Goal: Information Seeking & Learning: Find specific fact

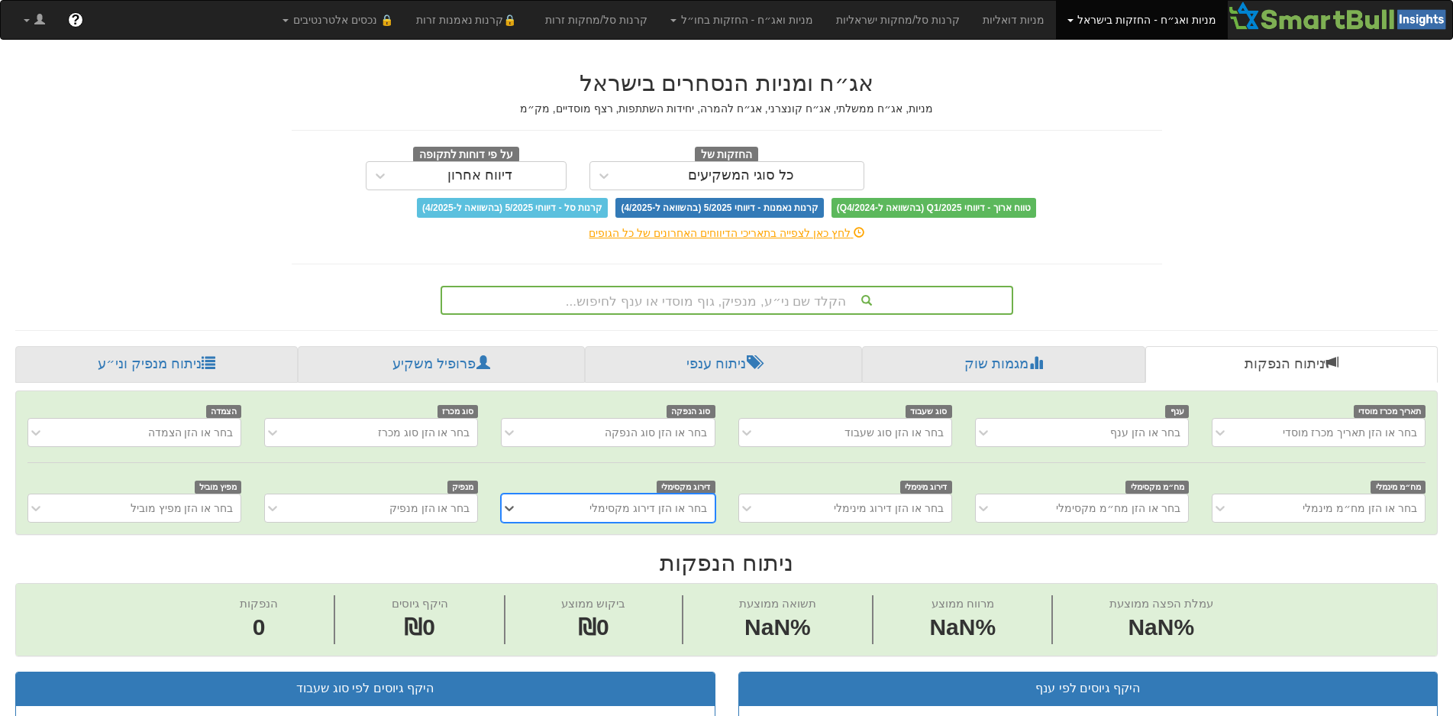
scroll to position [0, 13]
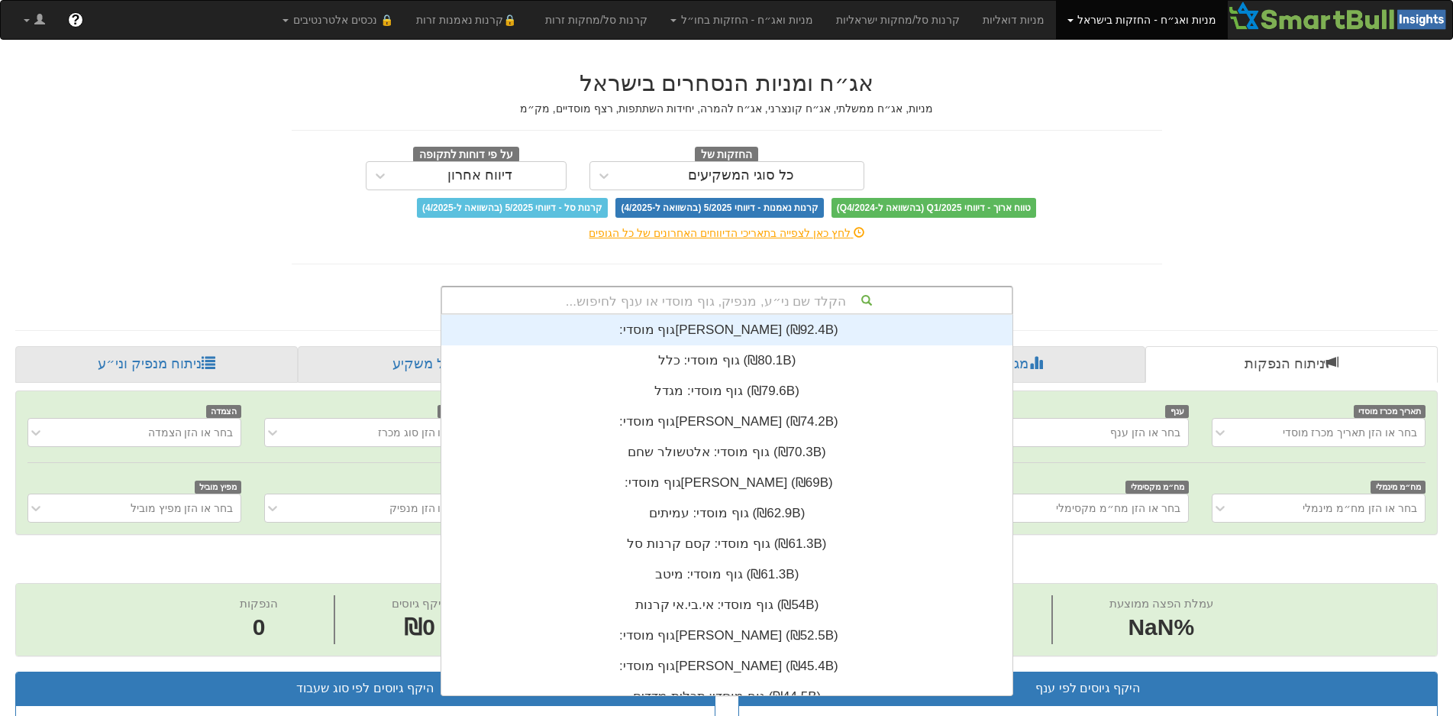
click at [690, 299] on div "הקלד שם ני״ע, מנפיק, גוף מוסדי או ענף לחיפוש..." at bounding box center [727, 300] width 570 height 26
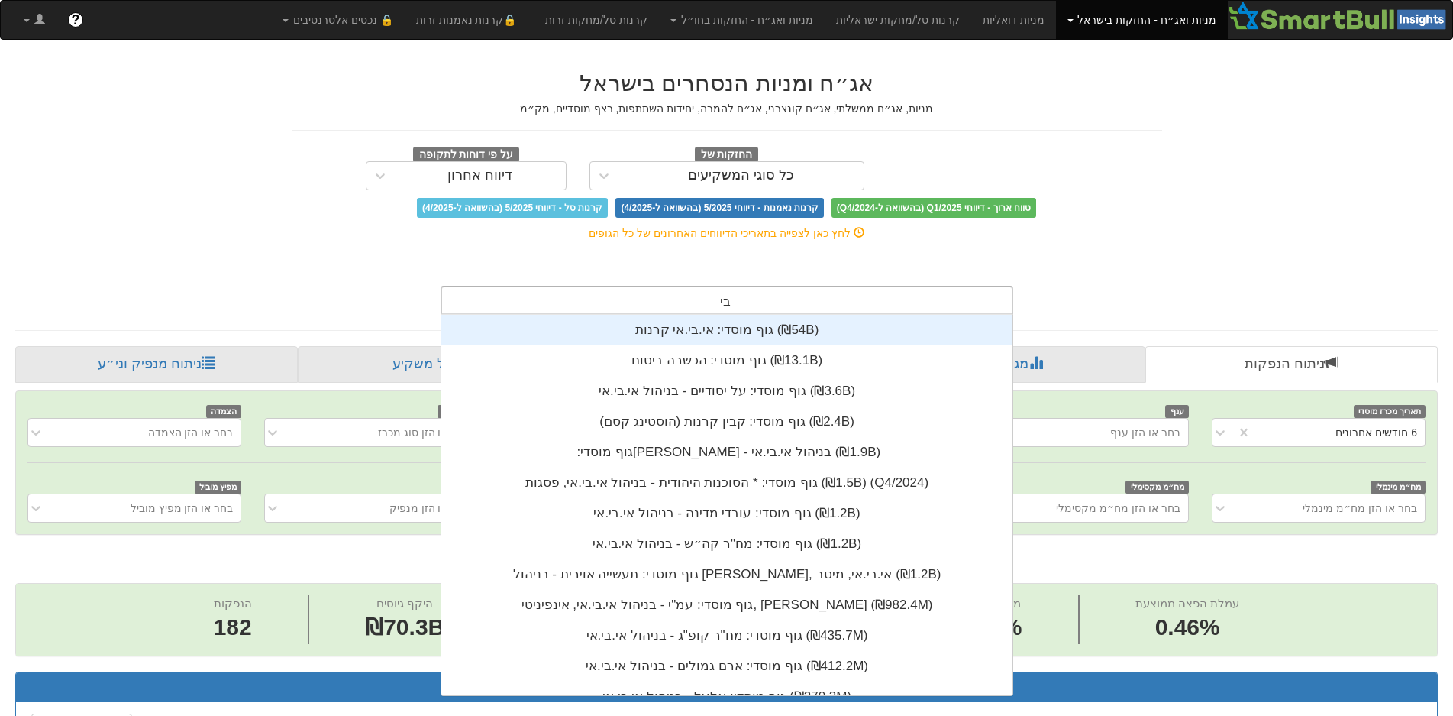
scroll to position [0, 2785]
type input "בי ק"
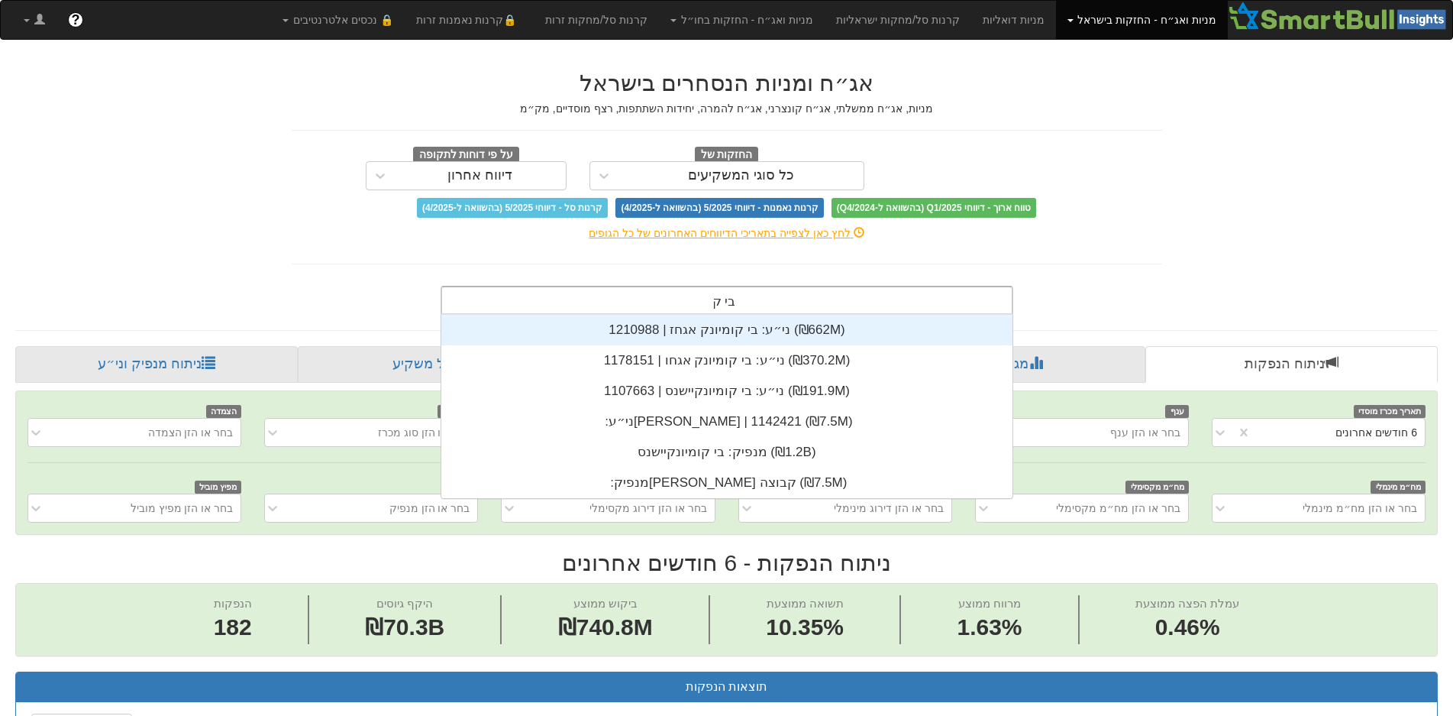
scroll to position [183, 0]
click at [701, 331] on div "ני״ע: ‏בי קומיונק אגחז | 1210988 ‎(₪662M)‎" at bounding box center [726, 330] width 571 height 31
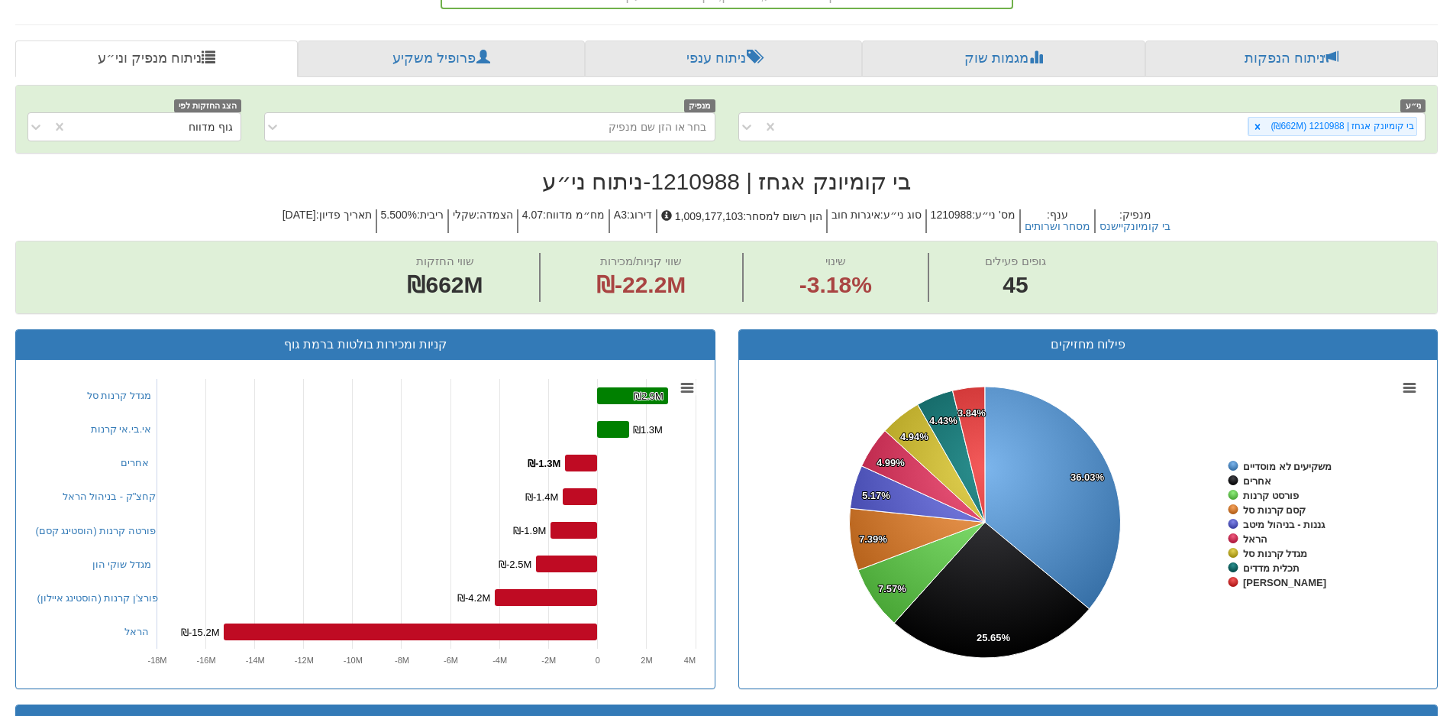
scroll to position [382, 0]
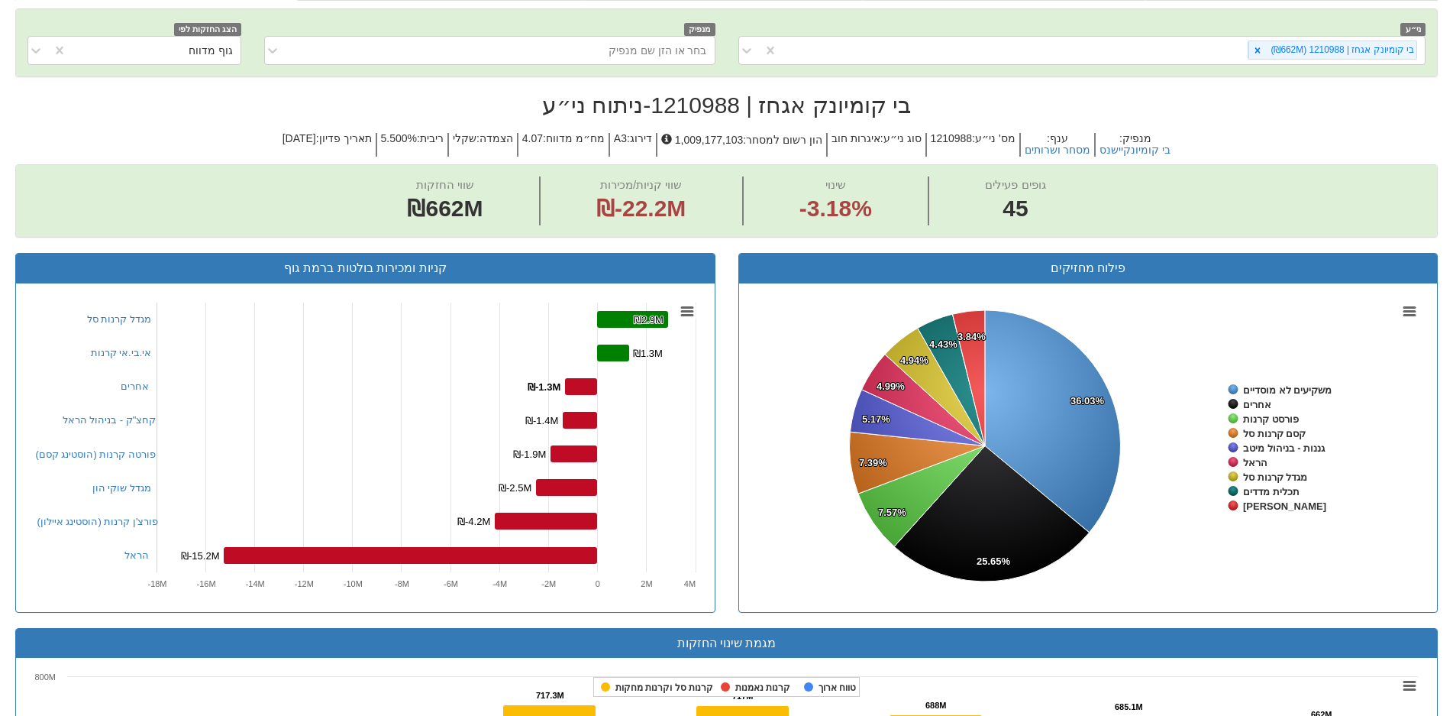
click at [710, 176] on div "ני״ע בי קומיונק אגחז | 1210988 (₪662M) מנפיק בחר או הזן שם מנפיק הצג החזקות לפי…" at bounding box center [726, 724] width 1423 height 1432
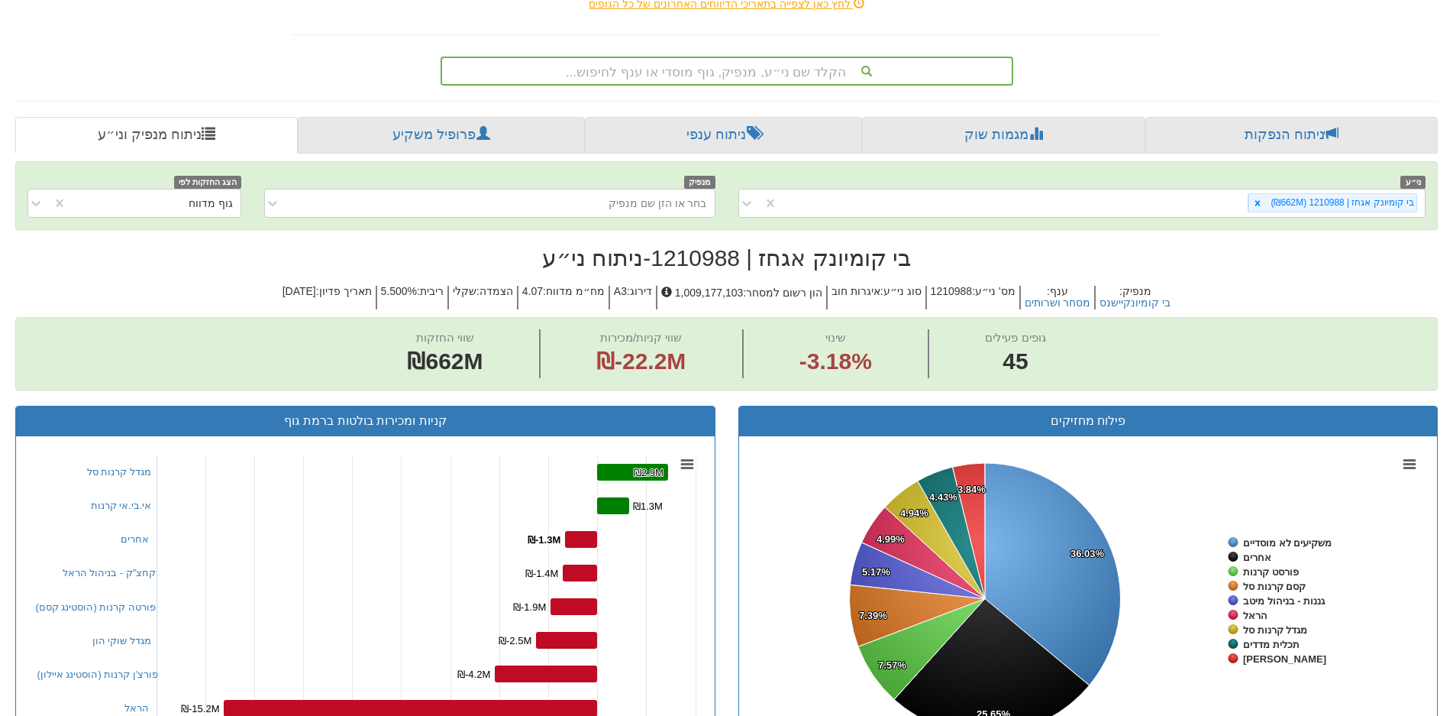
scroll to position [0, 0]
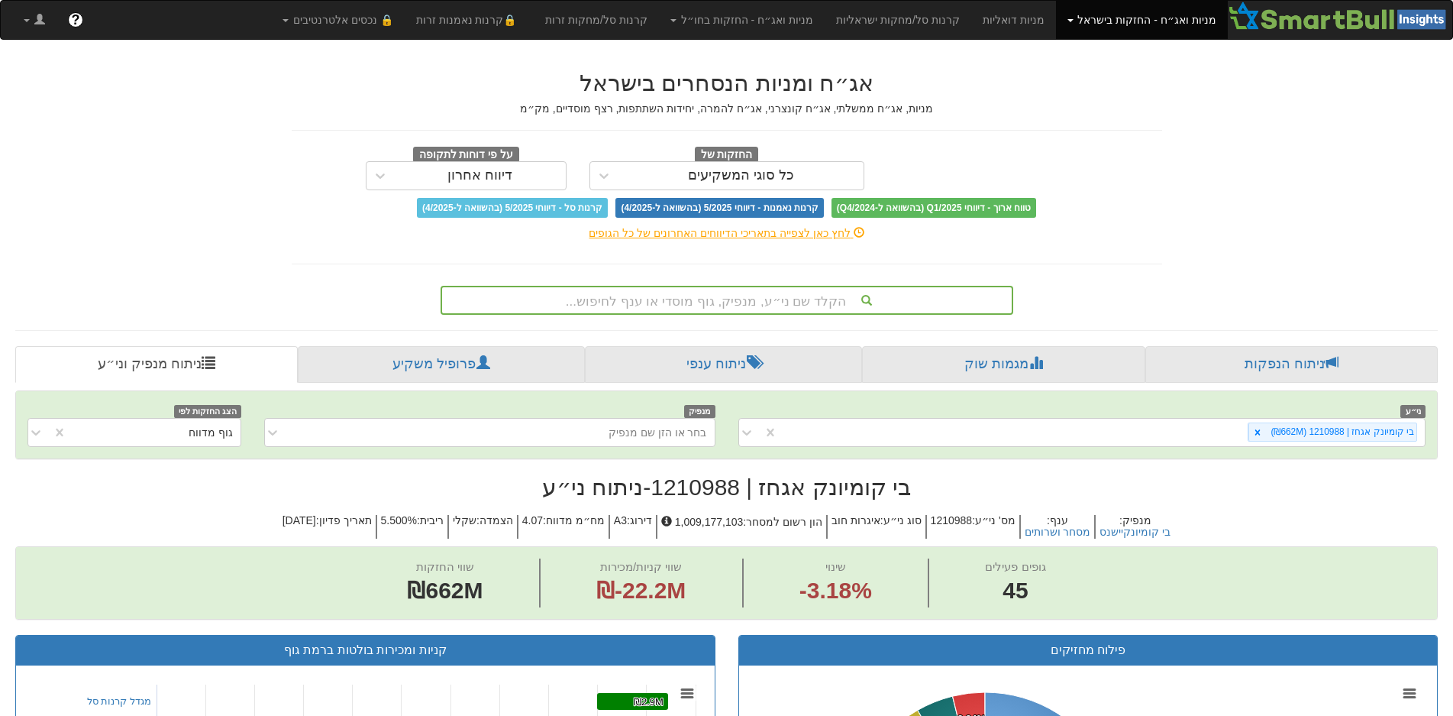
click at [796, 295] on div "הקלד שם ני״ע, מנפיק, גוף מוסדי או ענף לחיפוש..." at bounding box center [727, 300] width 570 height 26
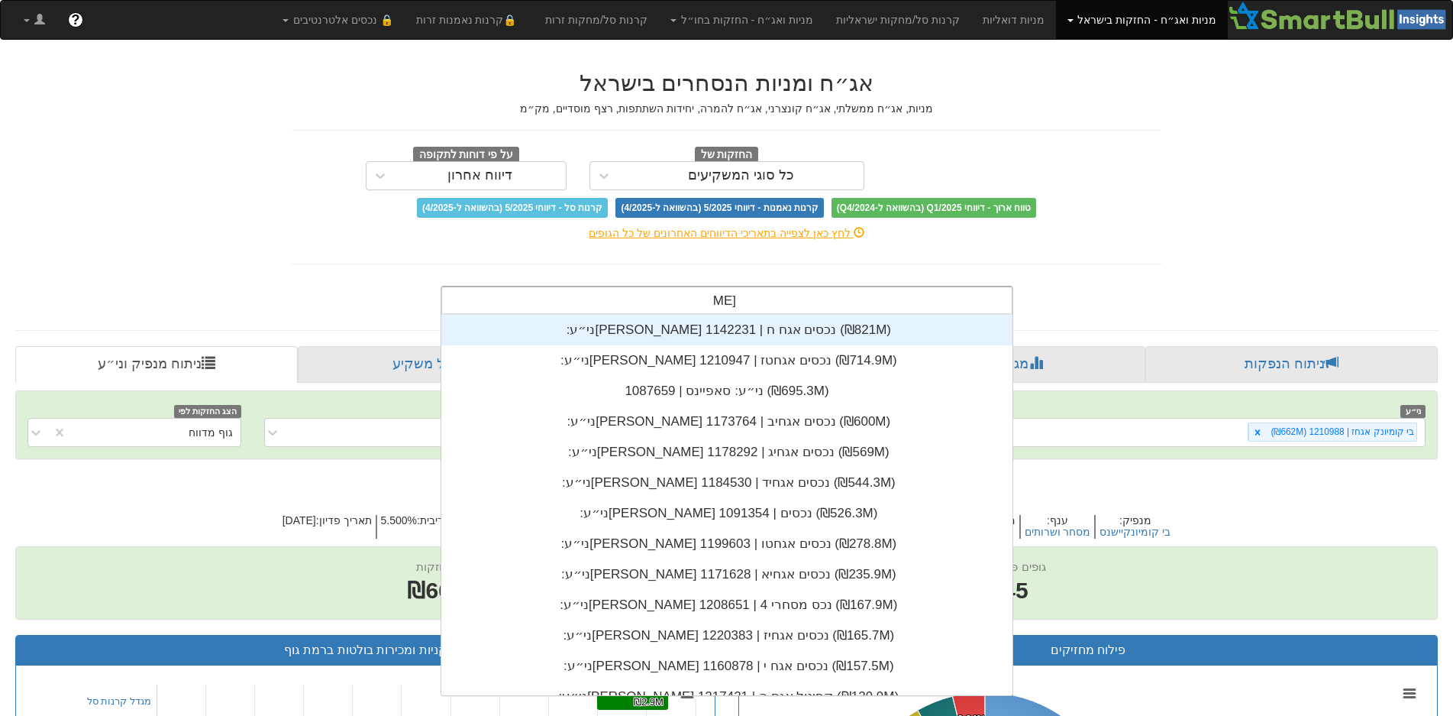
scroll to position [367, 0]
type input "[PERSON_NAME] נכס"
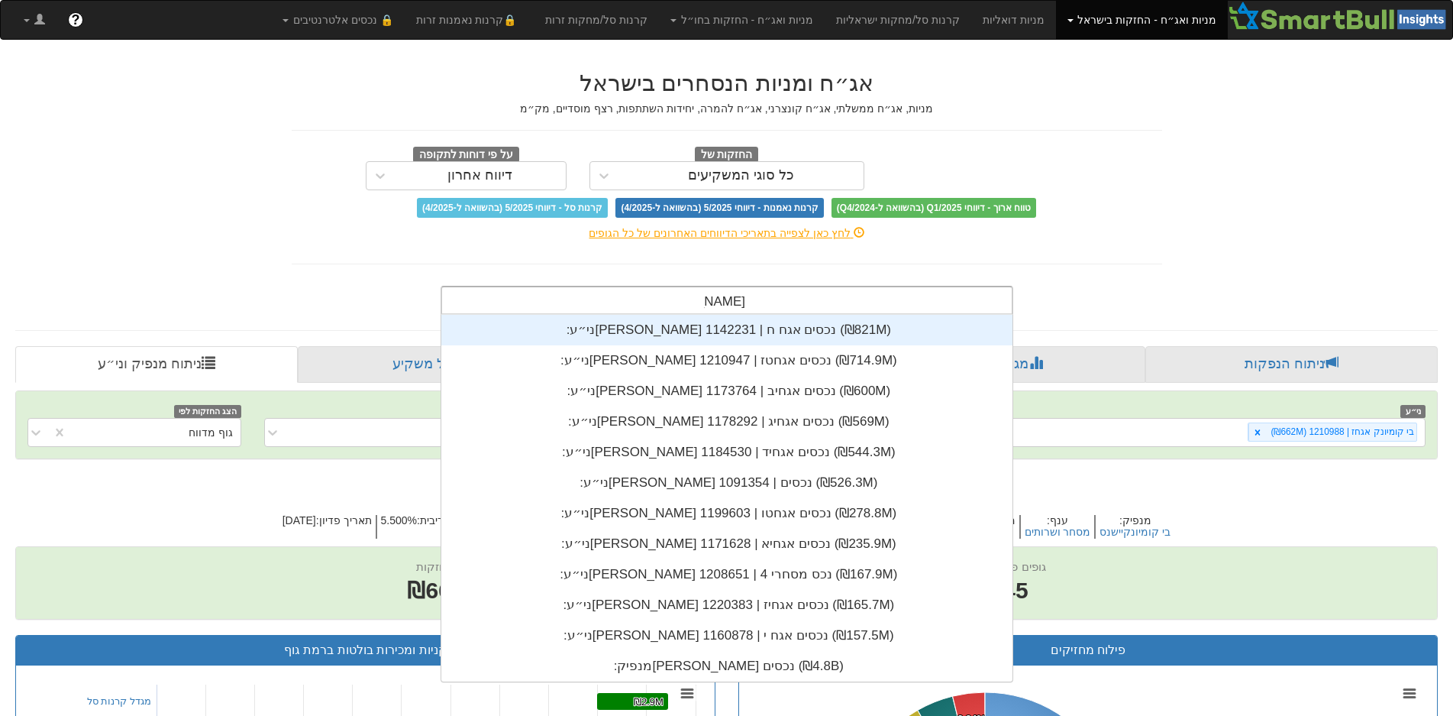
click at [771, 327] on div "ני״ע: ‏[PERSON_NAME] נכסים אגח ח | 1142231 ‎(₪821M)‎" at bounding box center [726, 330] width 571 height 31
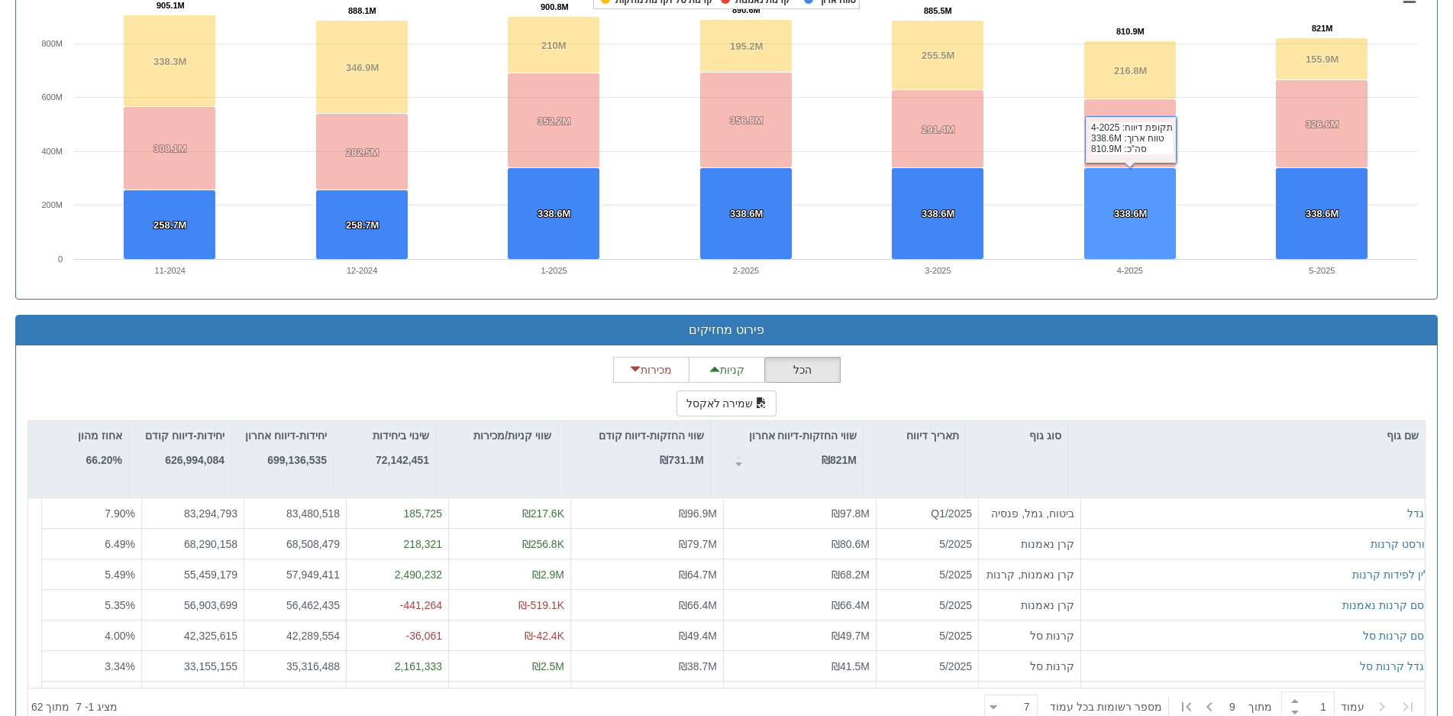
scroll to position [1106, 0]
